Goal: Task Accomplishment & Management: Manage account settings

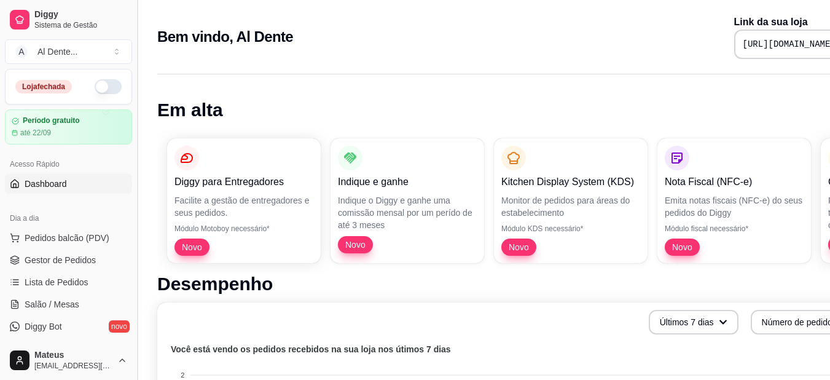
click at [133, 127] on button "Toggle Sidebar" at bounding box center [137, 190] width 10 height 380
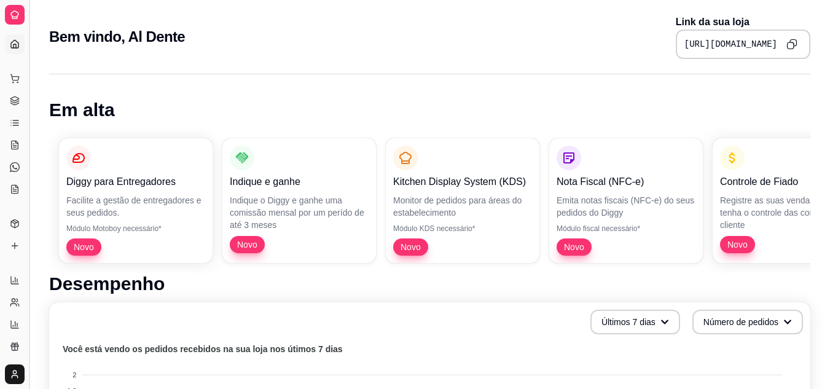
click at [28, 109] on button "Toggle Sidebar" at bounding box center [29, 194] width 10 height 389
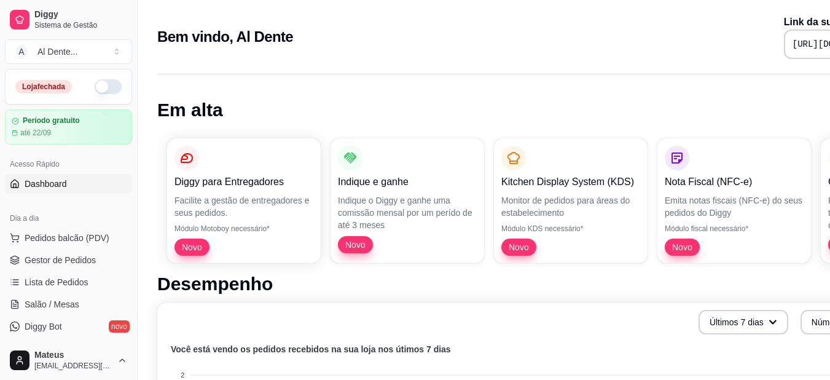
drag, startPoint x: 132, startPoint y: 131, endPoint x: 130, endPoint y: 153, distance: 22.2
click at [130, 153] on div "Diggy Sistema de Gestão A Al Dente ... Loja fechada Período gratuito até 22/09 …" at bounding box center [68, 190] width 137 height 380
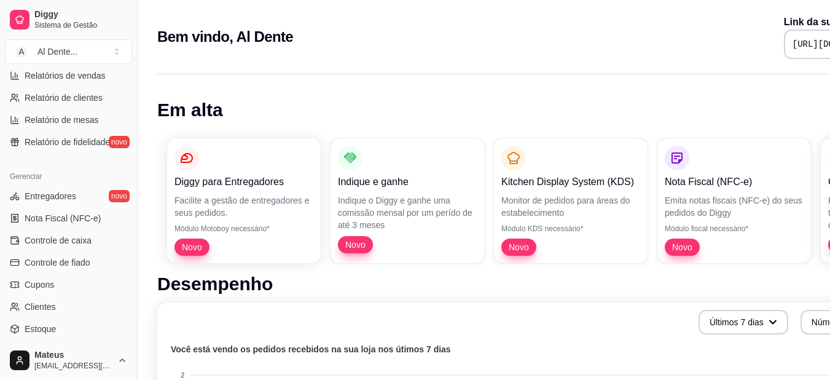
scroll to position [401, 0]
click at [79, 229] on link "Nota Fiscal (NFC-e)" at bounding box center [68, 220] width 127 height 20
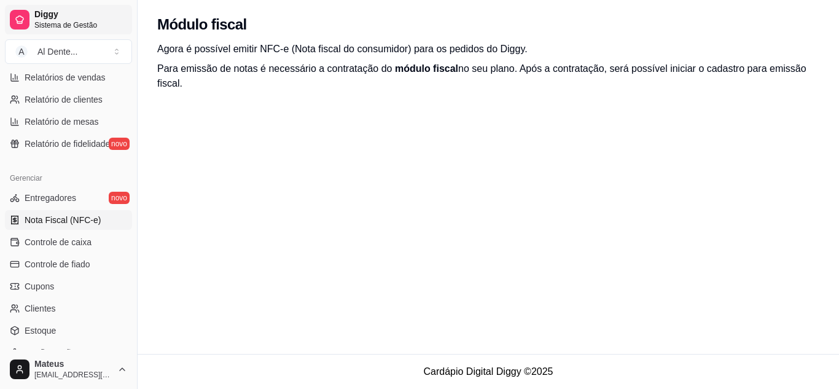
click at [84, 16] on span "Diggy" at bounding box center [80, 14] width 93 height 11
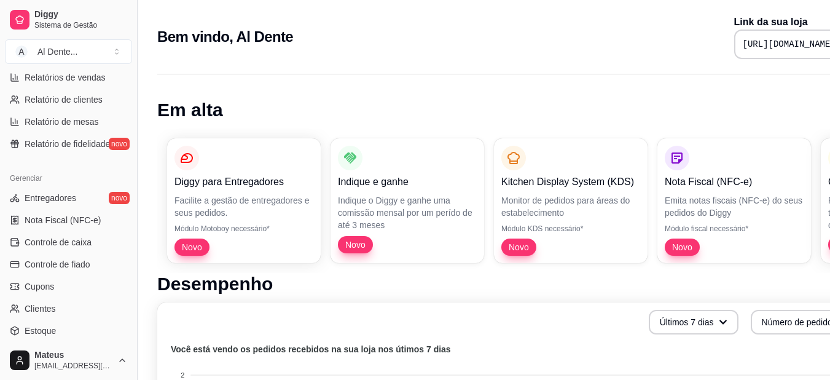
click at [132, 229] on button "Toggle Sidebar" at bounding box center [137, 190] width 10 height 380
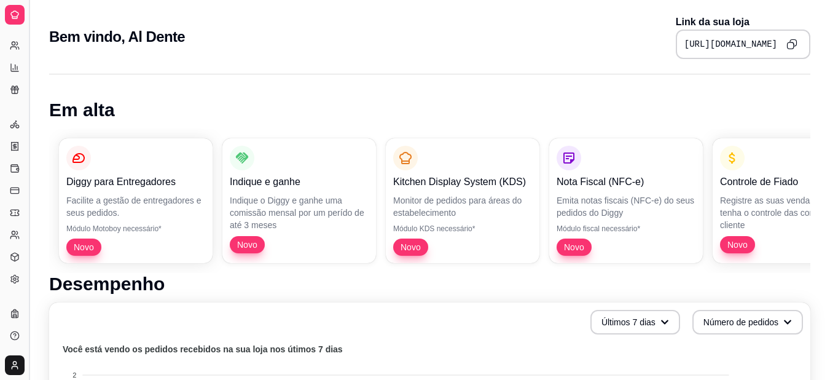
scroll to position [248, 0]
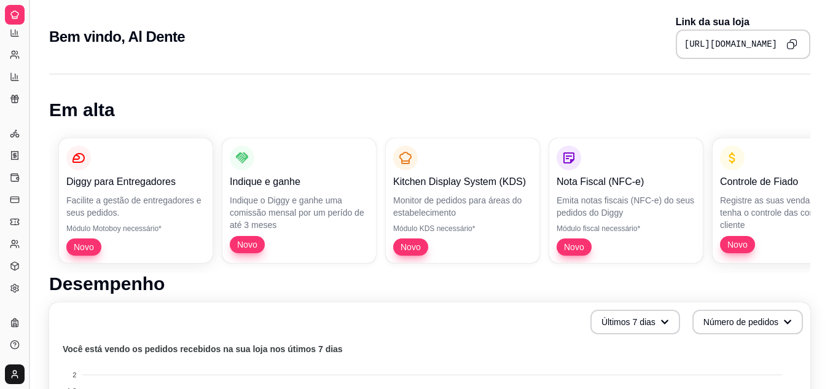
click at [28, 154] on button "Toggle Sidebar" at bounding box center [29, 194] width 10 height 389
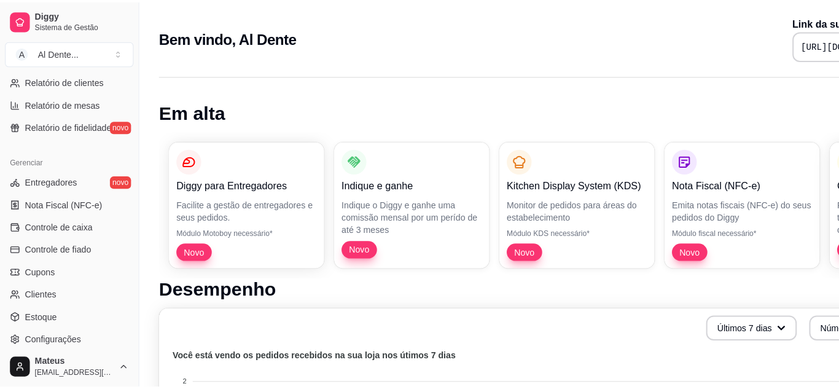
scroll to position [176, 0]
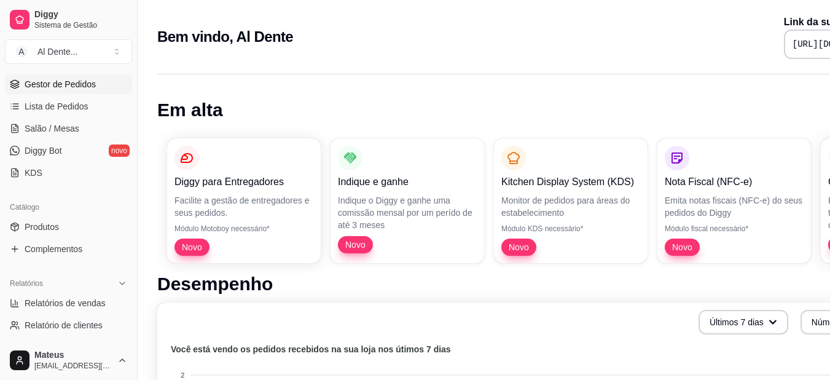
click at [80, 81] on span "Gestor de Pedidos" at bounding box center [60, 84] width 71 height 12
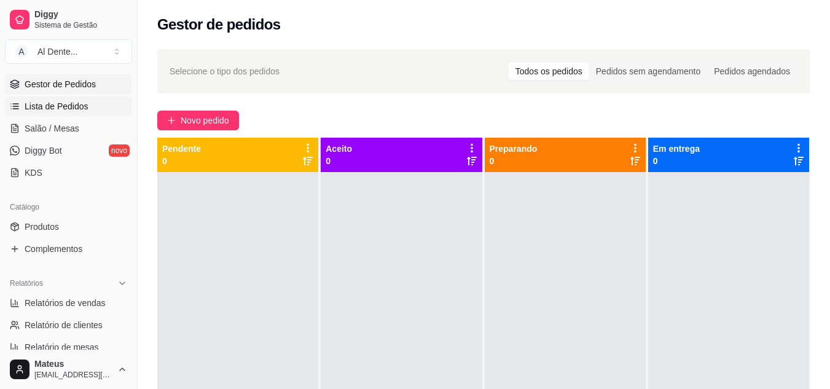
click at [66, 111] on span "Lista de Pedidos" at bounding box center [57, 106] width 64 height 12
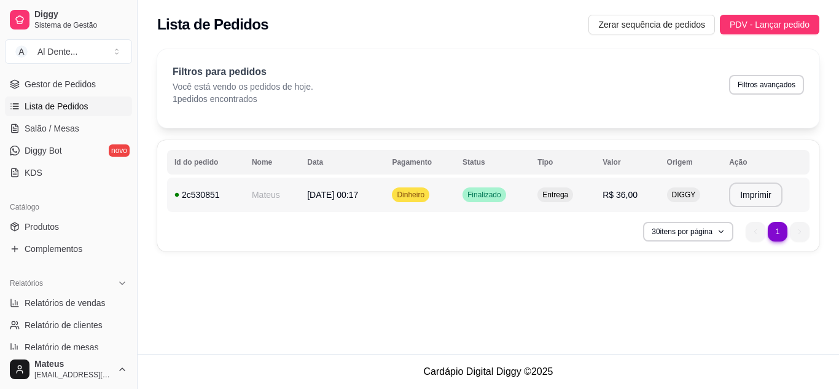
click at [284, 195] on td "Mateus" at bounding box center [272, 195] width 55 height 34
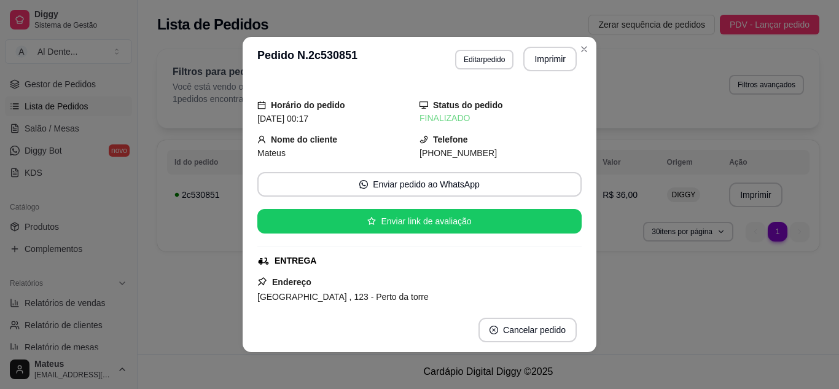
click at [582, 45] on div "**********" at bounding box center [419, 194] width 839 height 389
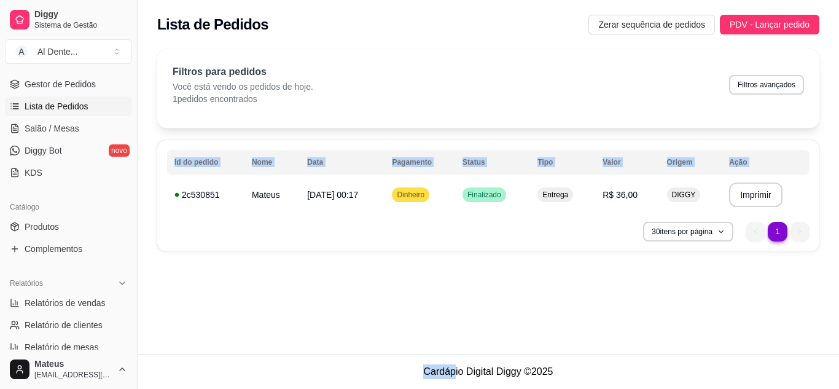
drag, startPoint x: 162, startPoint y: 195, endPoint x: 445, endPoint y: 371, distance: 333.3
click at [445, 371] on main "**********" at bounding box center [489, 194] width 702 height 389
click at [445, 371] on footer "Cardápio Digital Diggy © 2025" at bounding box center [489, 371] width 702 height 35
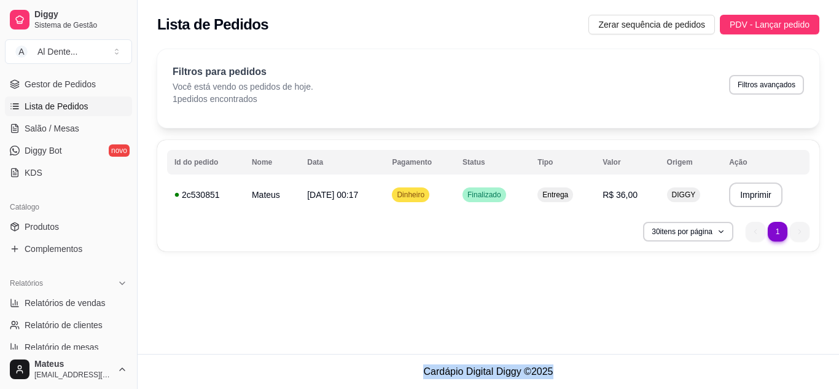
drag, startPoint x: 411, startPoint y: 374, endPoint x: 581, endPoint y: 386, distance: 170.0
click at [581, 386] on footer "Cardápio Digital Diggy © 2025" at bounding box center [489, 371] width 702 height 35
click at [498, 299] on div "**********" at bounding box center [489, 177] width 702 height 354
